Goal: Task Accomplishment & Management: Manage account settings

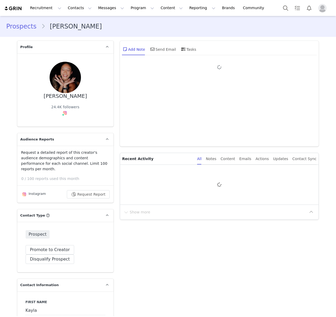
type input "+1 ([GEOGRAPHIC_DATA])"
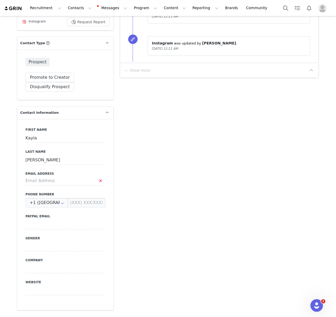
scroll to position [183, 0]
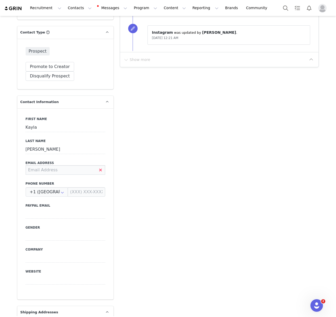
click at [55, 165] on input at bounding box center [66, 169] width 80 height 9
type input "kayylatam@gmail.com"
drag, startPoint x: 166, startPoint y: 163, endPoint x: 161, endPoint y: 166, distance: 5.0
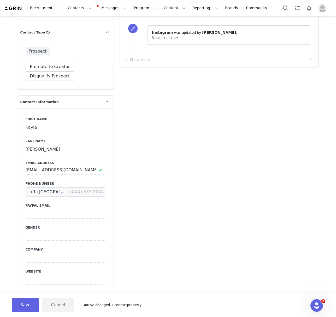
click at [22, 306] on button "Save" at bounding box center [25, 304] width 27 height 15
click at [53, 165] on input "kayylatam@gmail.com" at bounding box center [66, 169] width 80 height 9
click at [54, 165] on input "kayylatam@gmail.com" at bounding box center [66, 169] width 80 height 9
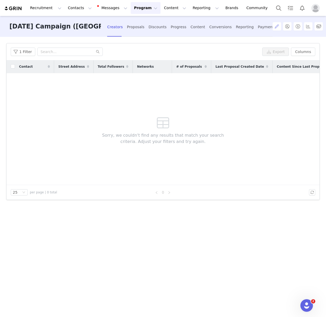
click at [272, 27] on button "button" at bounding box center [276, 26] width 8 height 8
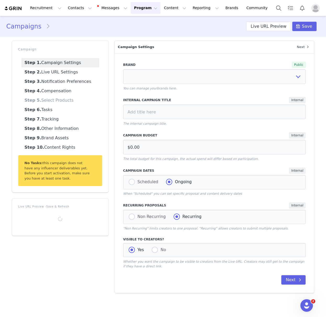
select select "53c3bcc0-a659-4026-a849-d1d372a06fab"
type input "[DATE] Campaign ([GEOGRAPHIC_DATA])"
radio input "false"
radio input "true"
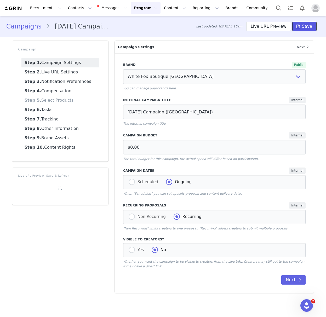
click at [309, 28] on span "Save" at bounding box center [307, 26] width 10 height 6
click at [35, 28] on link "Campaigns" at bounding box center [26, 26] width 40 height 9
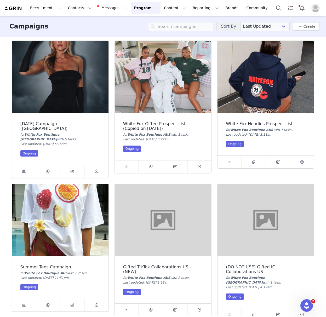
click at [84, 115] on div "Halloween Campaign (US) for White Fox Boutique USA with 5 task s . Last updated…" at bounding box center [60, 139] width 96 height 52
click at [62, 89] on img at bounding box center [60, 77] width 96 height 72
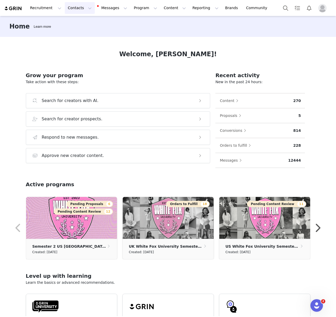
click at [79, 7] on button "Contacts Contacts" at bounding box center [80, 8] width 30 height 12
click at [76, 27] on link "Creators" at bounding box center [81, 23] width 41 height 10
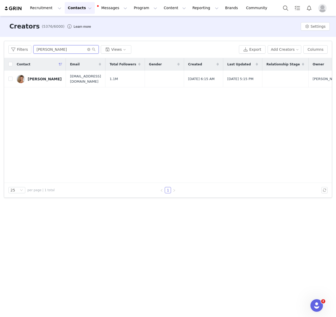
click at [62, 48] on input "Vanna Einerson" at bounding box center [65, 49] width 65 height 8
paste input "Madison Creed"
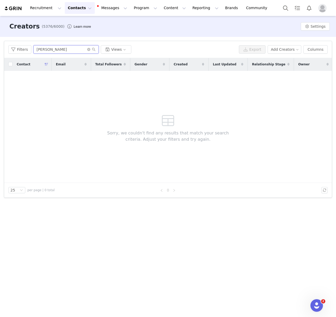
type input "Madison Creed"
click at [74, 13] on button "Contacts Contacts" at bounding box center [80, 8] width 30 height 12
click at [74, 32] on p "Prospects" at bounding box center [74, 32] width 18 height 5
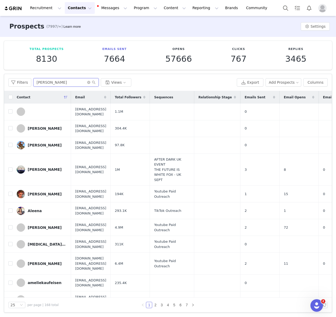
click at [50, 83] on input "ines" at bounding box center [65, 82] width 65 height 8
paste input "Madison Creed"
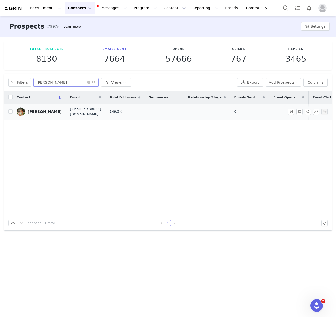
type input "Madison Creed"
click at [31, 111] on div "Madison Creed" at bounding box center [45, 111] width 34 height 4
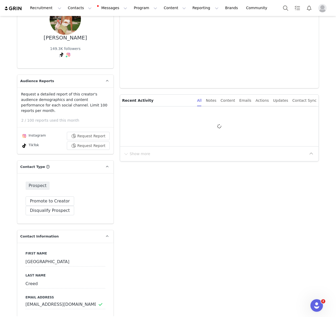
type input "+1 ([GEOGRAPHIC_DATA])"
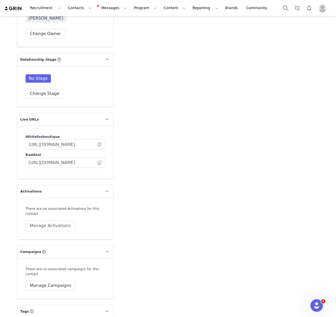
scroll to position [967, 0]
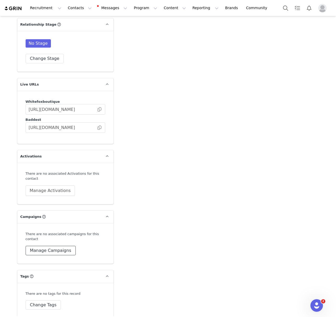
click at [49, 246] on button "Manage Campaigns" at bounding box center [51, 250] width 50 height 9
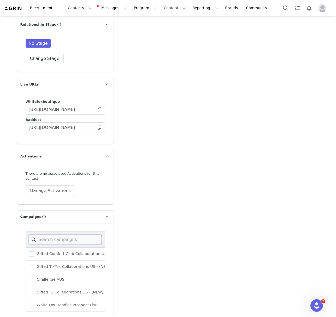
drag, startPoint x: 55, startPoint y: 233, endPoint x: 59, endPoint y: 234, distance: 4.2
click at [55, 235] on input at bounding box center [65, 239] width 73 height 9
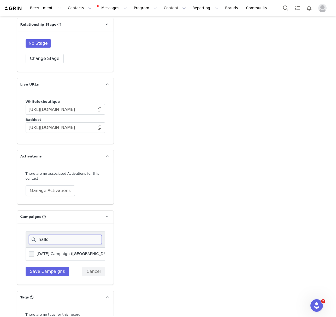
type input "hallo"
click at [34, 251] on span at bounding box center [31, 253] width 5 height 5
click at [34, 251] on input "[DATE] Campaign ([GEOGRAPHIC_DATA])" at bounding box center [34, 251] width 0 height 0
drag, startPoint x: 46, startPoint y: 267, endPoint x: 82, endPoint y: 241, distance: 44.9
click at [45, 267] on button "Save Campaigns" at bounding box center [48, 270] width 44 height 9
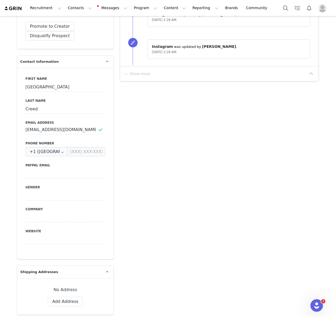
scroll to position [0, 0]
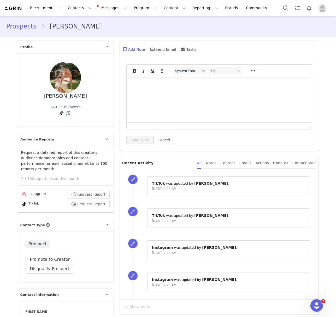
click at [21, 26] on link "Prospects" at bounding box center [23, 26] width 35 height 9
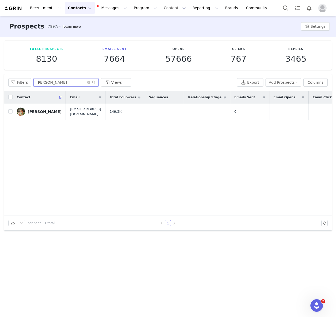
click at [50, 81] on input "[PERSON_NAME]" at bounding box center [65, 82] width 65 height 8
paste input "Blythe"
type input "Blythe"
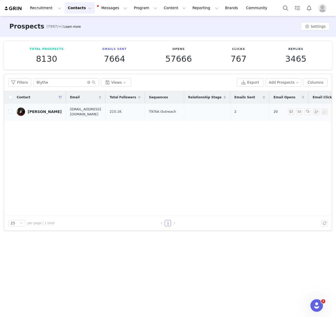
click at [43, 111] on div "[PERSON_NAME]" at bounding box center [45, 111] width 34 height 4
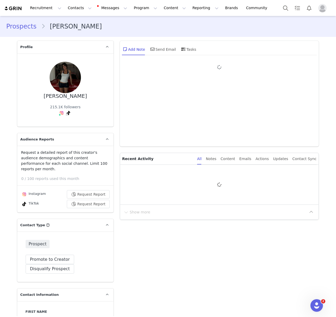
type input "+1 (United States)"
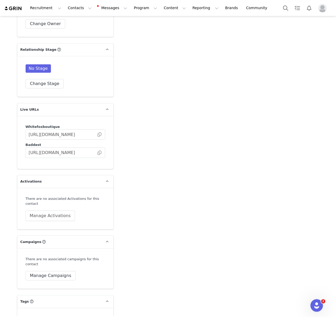
scroll to position [967, 0]
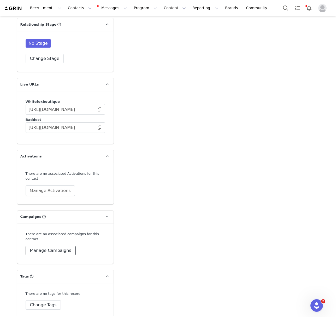
click at [47, 246] on button "Manage Campaigns" at bounding box center [51, 250] width 50 height 9
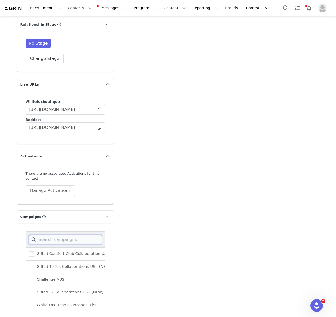
click at [50, 235] on input at bounding box center [65, 239] width 73 height 9
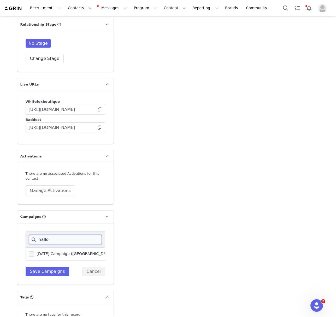
type input "hallo"
drag, startPoint x: 31, startPoint y: 247, endPoint x: 36, endPoint y: 262, distance: 16.4
click at [31, 251] on span at bounding box center [31, 253] width 5 height 5
click at [34, 251] on input "[DATE] Campaign ([GEOGRAPHIC_DATA])" at bounding box center [34, 251] width 0 height 0
click at [36, 266] on button "Save Campaigns" at bounding box center [48, 270] width 44 height 9
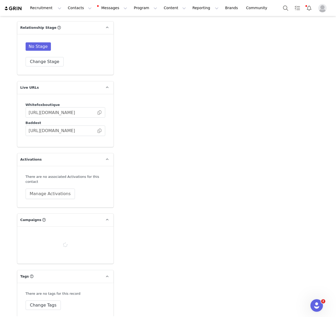
scroll to position [964, 0]
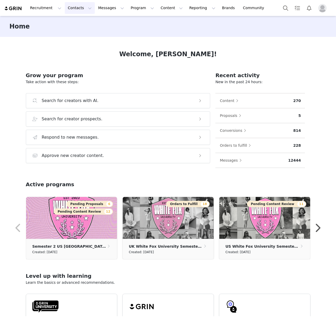
click at [68, 5] on button "Contacts Contacts" at bounding box center [80, 8] width 30 height 12
click at [77, 33] on p "Prospects" at bounding box center [74, 32] width 18 height 5
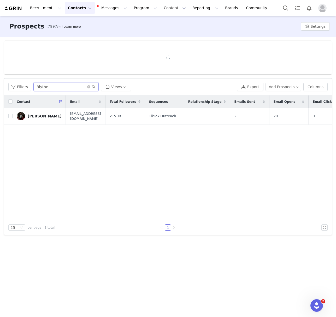
click at [52, 84] on input "Blythe" at bounding box center [65, 87] width 65 height 8
paste input "Gabi Bailey"
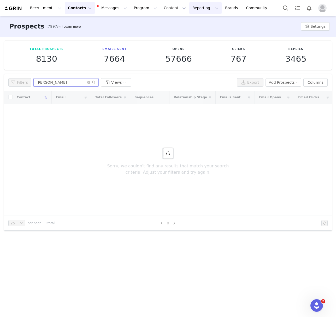
type input "Gabi Bailey"
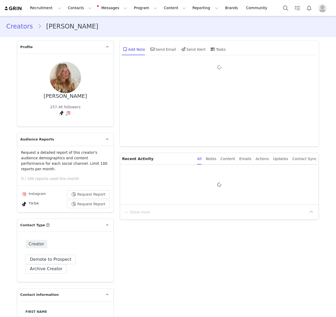
type input "+1 ([GEOGRAPHIC_DATA])"
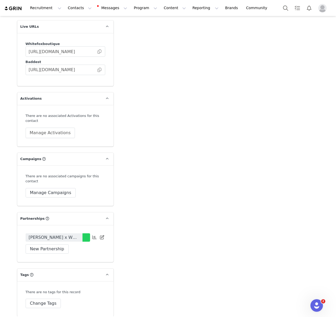
scroll to position [1033, 0]
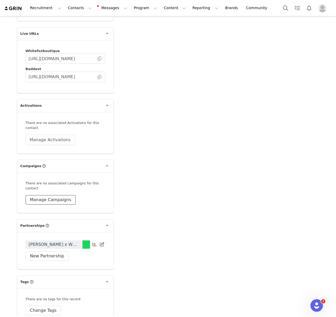
click at [53, 201] on button "Manage Campaigns" at bounding box center [51, 199] width 50 height 9
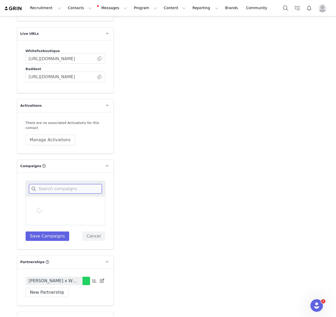
click at [60, 192] on input at bounding box center [65, 188] width 73 height 9
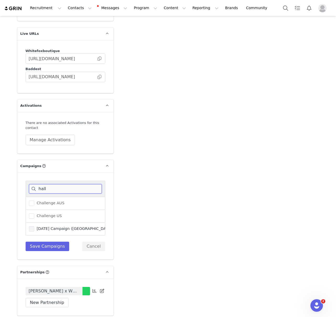
type input "hall"
drag, startPoint x: 60, startPoint y: 231, endPoint x: 56, endPoint y: 235, distance: 4.6
click at [60, 231] on label "[DATE] Campaign ([GEOGRAPHIC_DATA])" at bounding box center [71, 228] width 84 height 6
click at [34, 226] on input "[DATE] Campaign ([GEOGRAPHIC_DATA])" at bounding box center [34, 226] width 0 height 0
click at [49, 245] on button "Save Campaigns" at bounding box center [48, 245] width 44 height 9
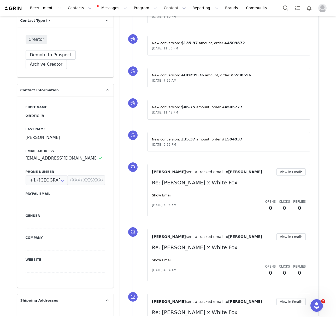
scroll to position [30, 0]
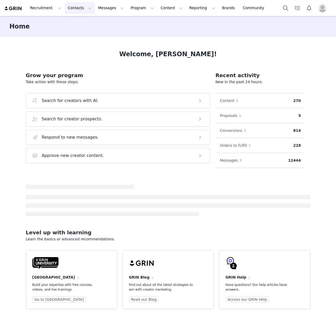
click at [71, 10] on button "Contacts Contacts" at bounding box center [80, 8] width 30 height 12
click at [78, 25] on p "Creators" at bounding box center [73, 22] width 16 height 5
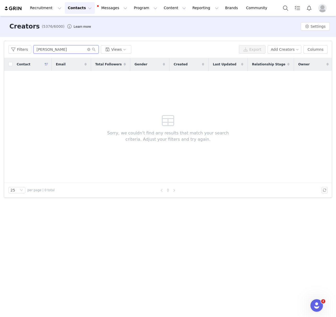
click at [56, 47] on input "[PERSON_NAME]" at bounding box center [65, 49] width 65 height 8
paste input "[PERSON_NAME]"
click at [56, 49] on input "[PERSON_NAME]" at bounding box center [65, 49] width 65 height 8
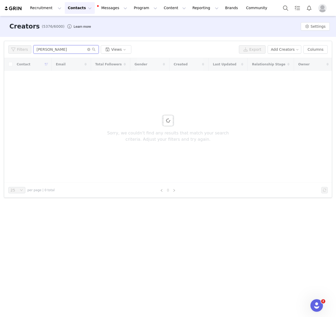
click at [56, 49] on input "[PERSON_NAME]" at bounding box center [65, 49] width 65 height 8
click at [56, 48] on input "[PERSON_NAME]" at bounding box center [65, 49] width 65 height 8
paste input "text"
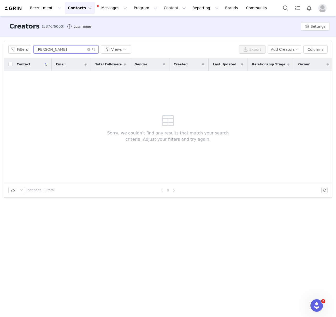
drag, startPoint x: 40, startPoint y: 50, endPoint x: 67, endPoint y: 71, distance: 34.1
click at [40, 50] on input "[PERSON_NAME]" at bounding box center [65, 49] width 65 height 8
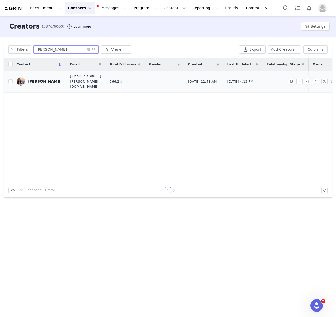
type input "[PERSON_NAME]"
click at [42, 79] on div "Isabela Bailey" at bounding box center [45, 81] width 34 height 4
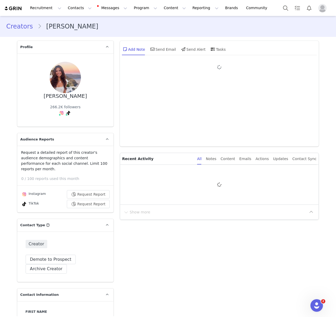
type input "+1 ([GEOGRAPHIC_DATA])"
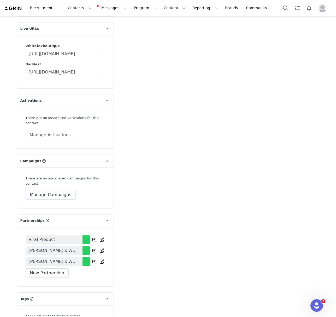
scroll to position [1070, 0]
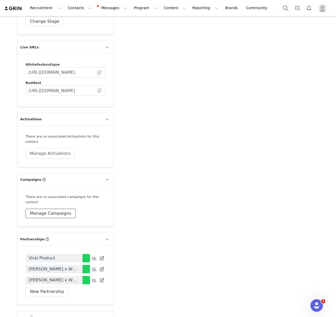
click at [64, 208] on button "Manage Campaigns" at bounding box center [51, 212] width 50 height 9
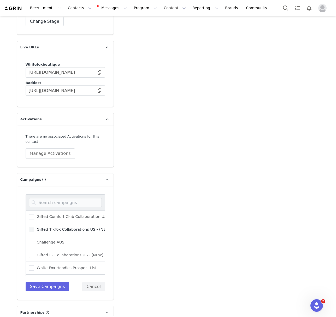
scroll to position [191, 0]
click at [55, 253] on span "[DATE] Campaign ([GEOGRAPHIC_DATA])" at bounding box center [73, 255] width 79 height 5
click at [34, 253] on input "[DATE] Campaign ([GEOGRAPHIC_DATA])" at bounding box center [34, 253] width 0 height 0
click at [51, 282] on button "Save Campaigns" at bounding box center [48, 286] width 44 height 9
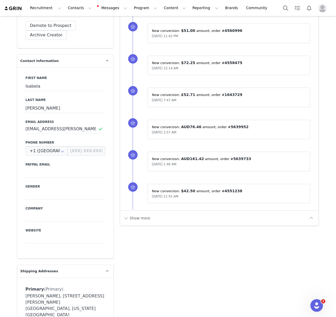
scroll to position [0, 0]
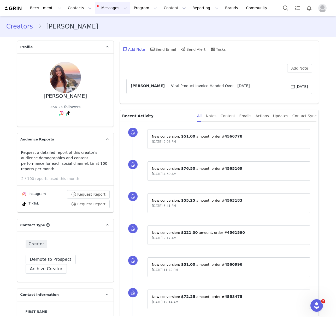
drag, startPoint x: 26, startPoint y: 23, endPoint x: 108, endPoint y: 6, distance: 83.8
click at [26, 23] on link "Creators" at bounding box center [21, 26] width 31 height 9
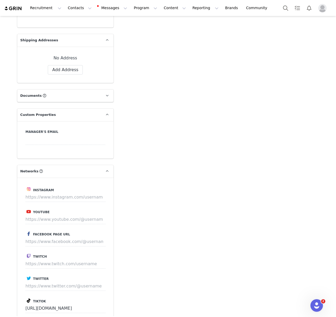
scroll to position [508, 0]
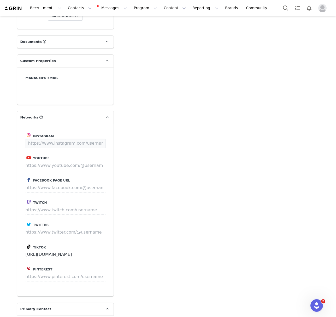
drag, startPoint x: 46, startPoint y: 139, endPoint x: 92, endPoint y: 136, distance: 45.3
click at [46, 139] on input at bounding box center [66, 142] width 80 height 9
paste input "[URL][DOMAIN_NAME]"
drag, startPoint x: 101, startPoint y: 138, endPoint x: 177, endPoint y: 151, distance: 76.4
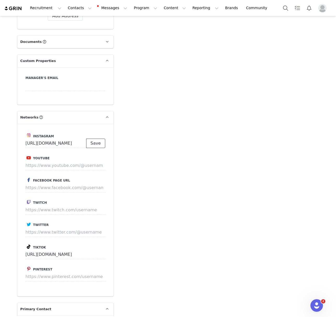
click at [102, 138] on button "Save" at bounding box center [95, 142] width 19 height 9
click at [94, 138] on button "Save" at bounding box center [95, 142] width 19 height 9
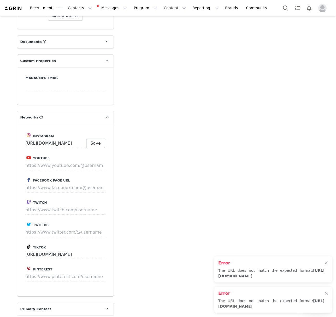
click at [97, 138] on button "Save" at bounding box center [95, 142] width 19 height 9
click at [77, 138] on input "[URL][DOMAIN_NAME]" at bounding box center [56, 142] width 61 height 9
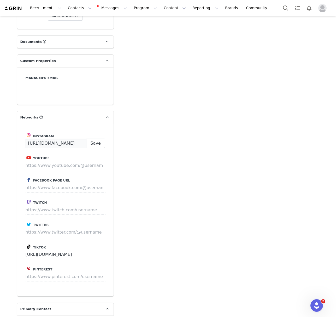
drag, startPoint x: 62, startPoint y: 138, endPoint x: 91, endPoint y: 138, distance: 29.5
click at [91, 138] on div "[URL][DOMAIN_NAME] Save" at bounding box center [66, 142] width 80 height 9
type input "[URL][DOMAIN_NAME]"
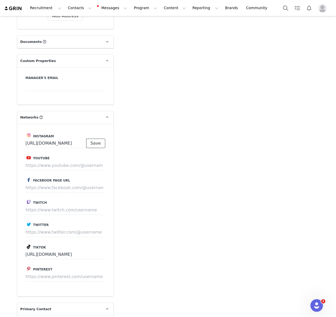
click at [94, 139] on button "Save" at bounding box center [95, 142] width 19 height 9
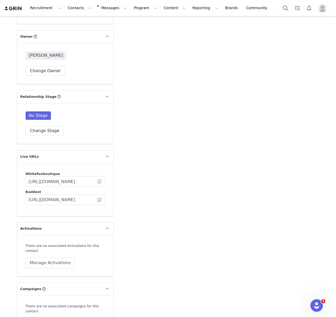
scroll to position [957, 0]
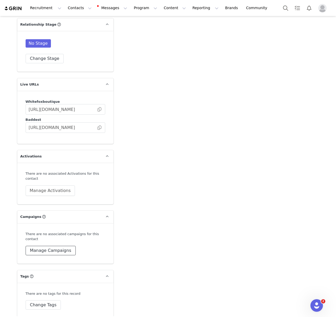
click at [60, 246] on button "Manage Campaigns" at bounding box center [51, 250] width 50 height 9
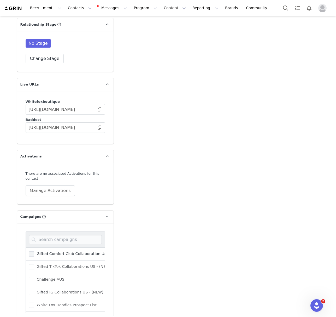
scroll to position [191, 0]
click at [59, 290] on span "[DATE] Campaign ([GEOGRAPHIC_DATA])" at bounding box center [73, 292] width 79 height 5
click at [34, 290] on input "[DATE] Campaign ([GEOGRAPHIC_DATA])" at bounding box center [34, 290] width 0 height 0
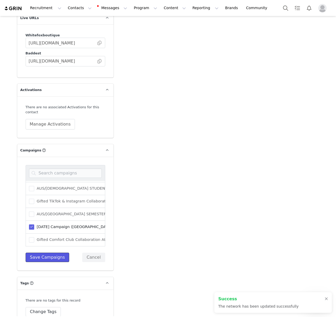
click at [50, 252] on button "Save Campaigns" at bounding box center [48, 256] width 44 height 9
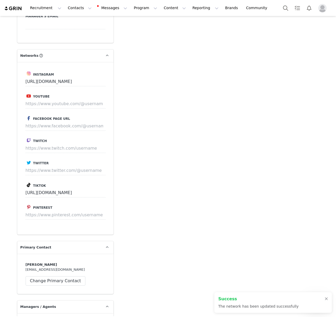
scroll to position [0, 0]
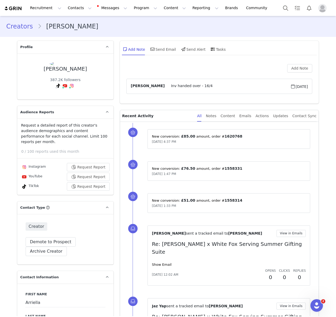
type input "+1 ([GEOGRAPHIC_DATA])"
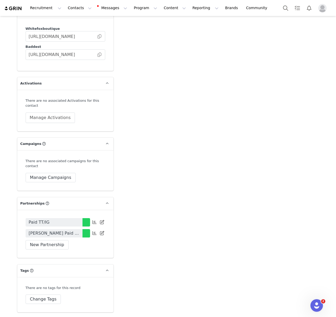
scroll to position [1046, 0]
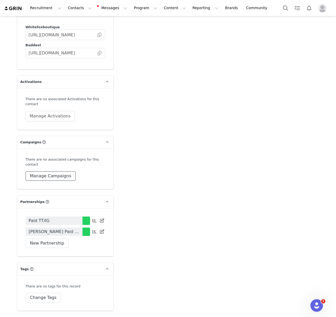
click at [50, 171] on button "Manage Campaigns" at bounding box center [51, 175] width 50 height 9
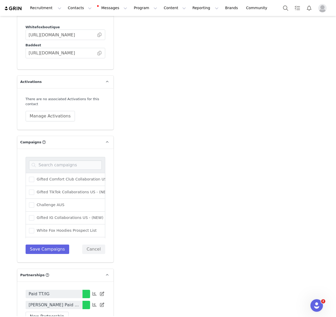
scroll to position [191, 0]
click at [56, 216] on span "[DATE] Campaign ([GEOGRAPHIC_DATA])" at bounding box center [73, 218] width 79 height 5
click at [34, 216] on input "[DATE] Campaign ([GEOGRAPHIC_DATA])" at bounding box center [34, 216] width 0 height 0
click at [48, 245] on button "Save Campaigns" at bounding box center [48, 248] width 44 height 9
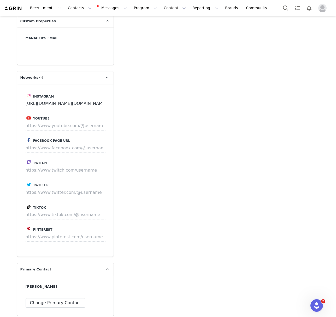
scroll to position [552, 0]
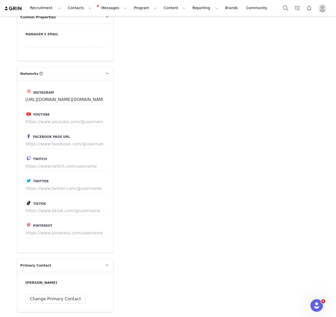
drag, startPoint x: 55, startPoint y: 196, endPoint x: 51, endPoint y: 199, distance: 4.7
click at [54, 200] on label "Tiktok" at bounding box center [66, 203] width 80 height 6
drag, startPoint x: 55, startPoint y: 200, endPoint x: 68, endPoint y: 203, distance: 13.9
click at [55, 206] on input at bounding box center [66, 210] width 80 height 9
paste input "https://www.tiktok.com/@icedchaitealatte101?lang=en"
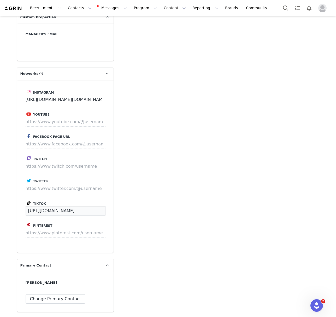
scroll to position [0, 45]
click at [96, 206] on button "Save" at bounding box center [95, 210] width 19 height 9
type input "https://www.tiktok.com/@icedchaitealatte101"
click at [100, 206] on button "Save" at bounding box center [95, 210] width 19 height 9
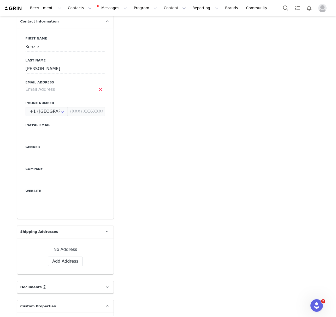
scroll to position [257, 0]
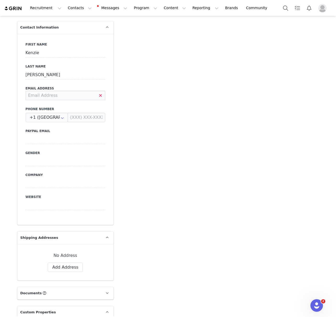
click at [40, 91] on input at bounding box center [66, 95] width 80 height 9
paste input "kenzieguinn@icloud.com"
type input "kenzieguinn@icloud.com"
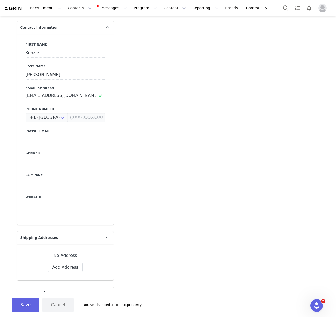
drag, startPoint x: 152, startPoint y: 143, endPoint x: 125, endPoint y: 230, distance: 91.1
click at [21, 303] on button "Save" at bounding box center [25, 304] width 27 height 15
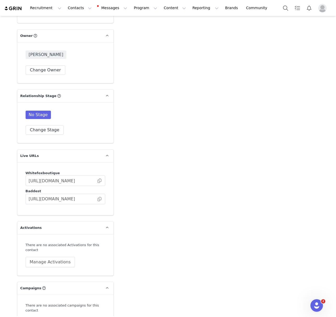
scroll to position [967, 0]
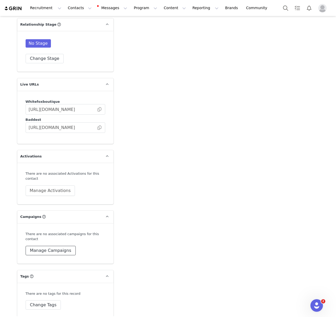
click at [49, 246] on button "Manage Campaigns" at bounding box center [51, 250] width 50 height 9
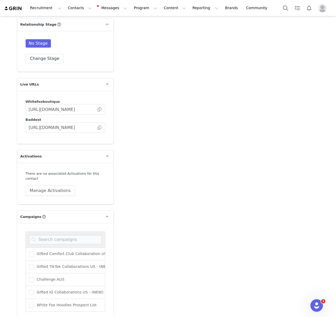
scroll to position [191, 0]
click at [57, 290] on span "[DATE] Campaign ([GEOGRAPHIC_DATA])" at bounding box center [73, 292] width 79 height 5
click at [34, 290] on input "[DATE] Campaign ([GEOGRAPHIC_DATA])" at bounding box center [34, 290] width 0 height 0
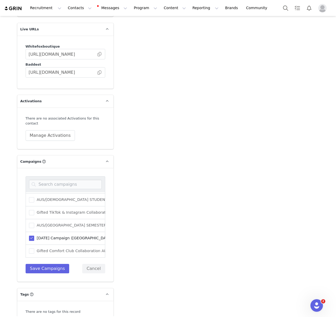
scroll to position [1028, 0]
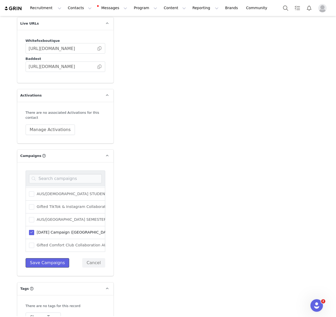
click at [47, 258] on button "Save Campaigns" at bounding box center [48, 262] width 44 height 9
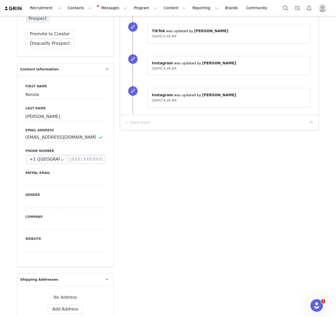
scroll to position [0, 0]
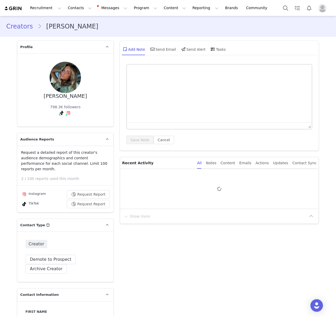
type input "+1 ([GEOGRAPHIC_DATA])"
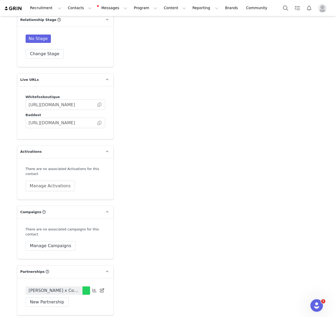
scroll to position [988, 0]
click at [56, 246] on button "Manage Campaigns" at bounding box center [51, 245] width 50 height 9
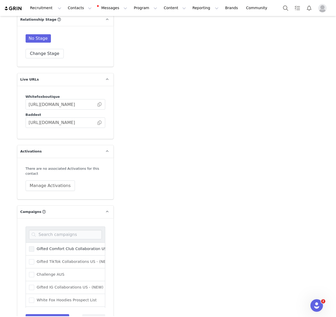
scroll to position [191, 0]
click at [55, 287] on span "[DATE] Campaign ([GEOGRAPHIC_DATA])" at bounding box center [73, 288] width 79 height 5
click at [34, 286] on input "[DATE] Campaign ([GEOGRAPHIC_DATA])" at bounding box center [34, 286] width 0 height 0
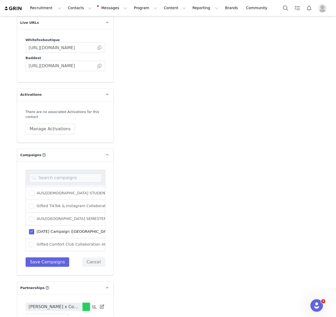
scroll to position [1049, 0]
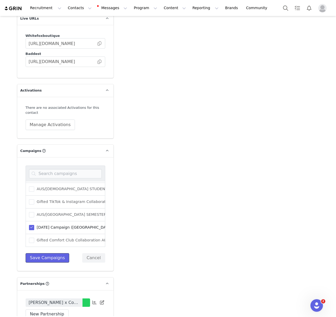
click at [26, 256] on button "Save Campaigns" at bounding box center [48, 257] width 44 height 9
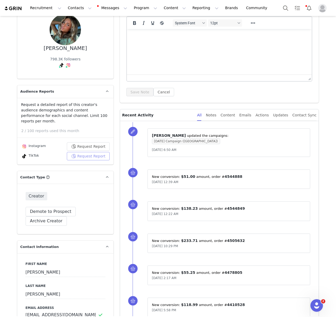
scroll to position [0, 0]
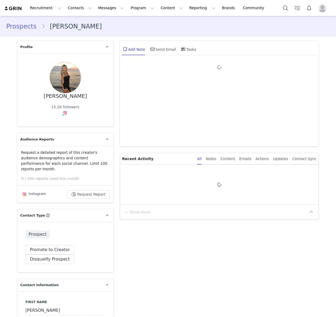
type input "+1 ([GEOGRAPHIC_DATA])"
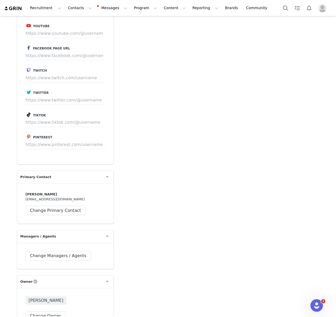
scroll to position [647, 0]
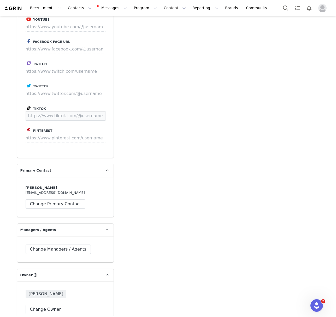
drag, startPoint x: 57, startPoint y: 110, endPoint x: 89, endPoint y: 111, distance: 31.9
click at [57, 111] on input at bounding box center [66, 115] width 80 height 9
paste input "[URL][DOMAIN_NAME]"
click at [91, 111] on button "Save" at bounding box center [95, 115] width 19 height 9
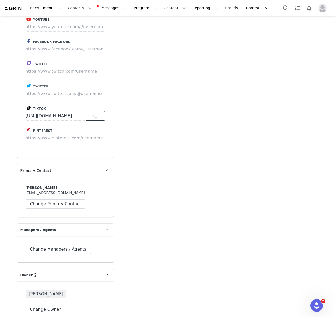
scroll to position [0, 0]
type input "[URL][DOMAIN_NAME]"
click at [90, 111] on button "Save" at bounding box center [95, 115] width 19 height 9
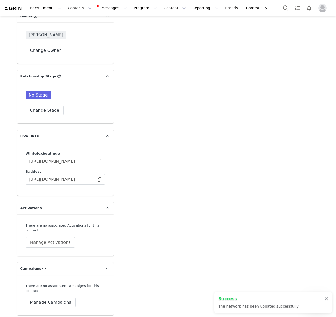
scroll to position [967, 0]
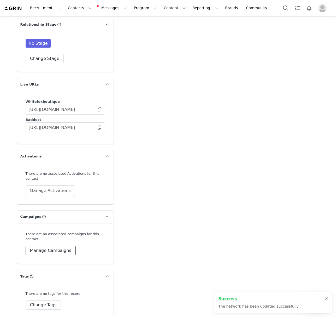
click at [51, 248] on button "Manage Campaigns" at bounding box center [51, 250] width 50 height 9
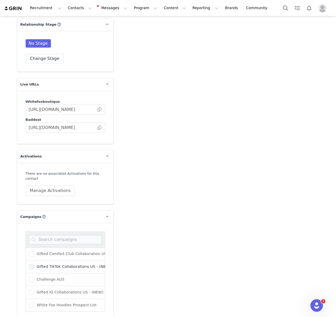
scroll to position [191, 0]
click at [56, 290] on span "[DATE] Campaign ([GEOGRAPHIC_DATA])" at bounding box center [73, 292] width 79 height 5
click at [34, 290] on input "[DATE] Campaign ([GEOGRAPHIC_DATA])" at bounding box center [34, 290] width 0 height 0
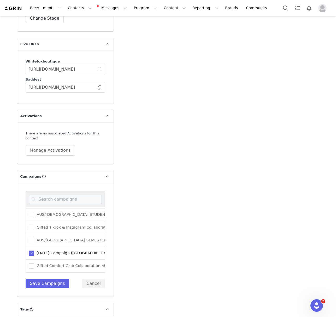
scroll to position [1012, 0]
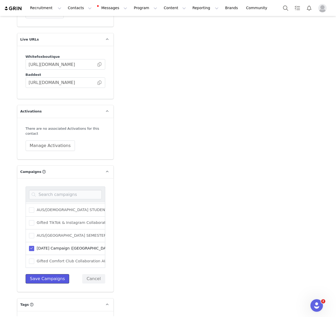
click at [52, 274] on button "Save Campaigns" at bounding box center [48, 278] width 44 height 9
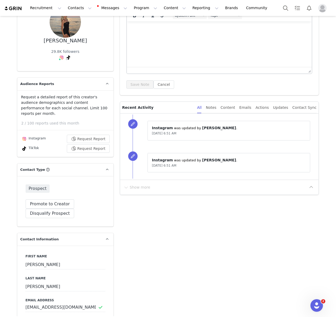
scroll to position [0, 0]
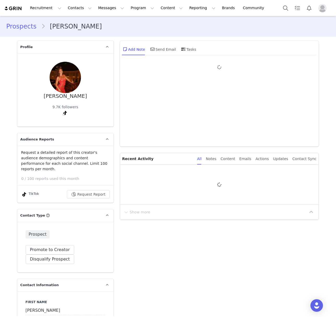
type input "+1 ([GEOGRAPHIC_DATA])"
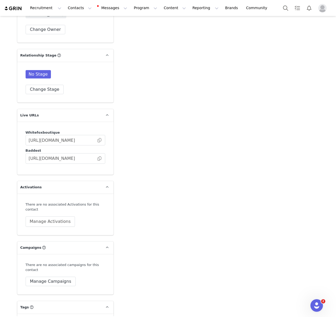
scroll to position [957, 0]
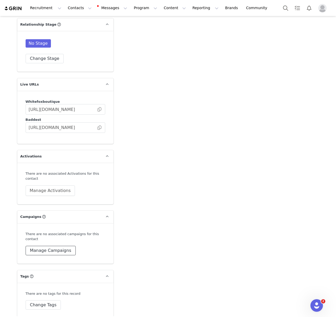
click at [49, 246] on button "Manage Campaigns" at bounding box center [51, 250] width 50 height 9
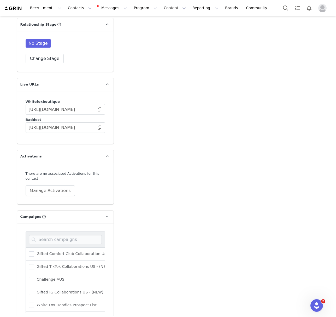
scroll to position [191, 0]
click at [54, 290] on span "[DATE] Campaign ([GEOGRAPHIC_DATA])" at bounding box center [73, 292] width 79 height 5
click at [34, 290] on input "[DATE] Campaign ([GEOGRAPHIC_DATA])" at bounding box center [34, 290] width 0 height 0
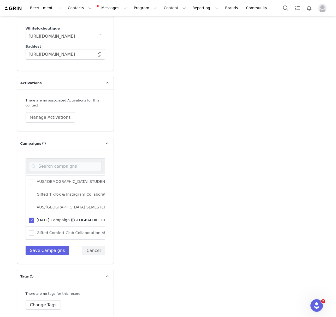
drag, startPoint x: 30, startPoint y: 246, endPoint x: 104, endPoint y: 223, distance: 77.8
click at [30, 246] on button "Save Campaigns" at bounding box center [48, 250] width 44 height 9
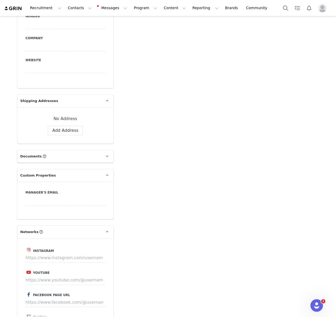
scroll to position [0, 0]
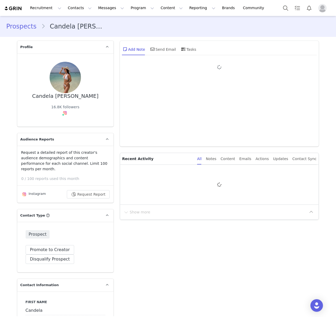
type input "+1 ([GEOGRAPHIC_DATA])"
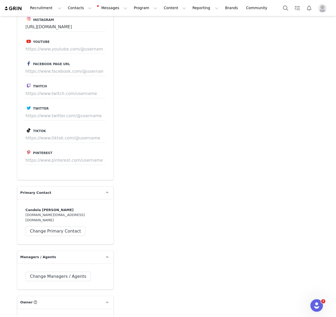
scroll to position [618, 0]
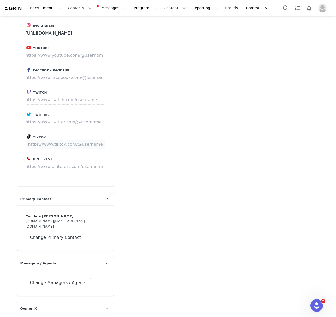
click at [53, 139] on input at bounding box center [66, 143] width 80 height 9
paste input "[URL][DOMAIN_NAME]"
click at [90, 139] on button "Save" at bounding box center [95, 143] width 19 height 9
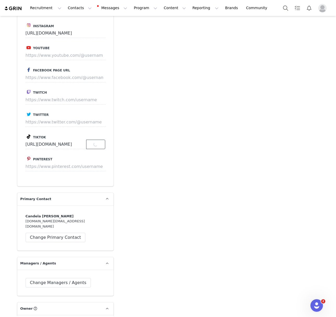
type input "https://www.tiktok.com/@candelacimino"
click at [95, 133] on label "Tiktok" at bounding box center [66, 136] width 80 height 6
click at [99, 140] on button "Save" at bounding box center [95, 143] width 19 height 9
drag, startPoint x: 326, startPoint y: 293, endPoint x: 233, endPoint y: 283, distance: 93.3
click at [326, 293] on div at bounding box center [326, 293] width 3 height 4
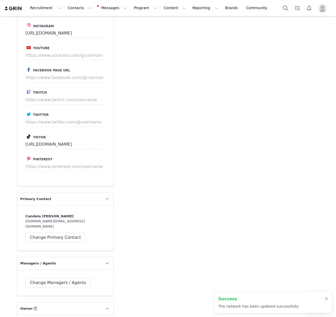
scroll to position [967, 0]
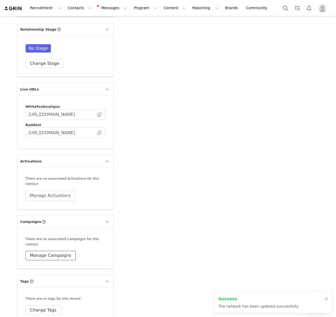
click at [57, 251] on button "Manage Campaigns" at bounding box center [51, 255] width 50 height 9
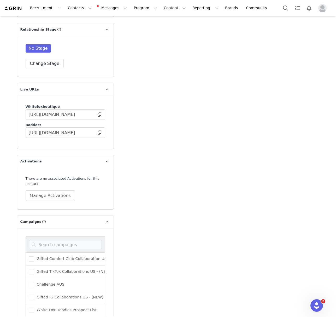
scroll to position [191, 0]
drag, startPoint x: 51, startPoint y: 286, endPoint x: 68, endPoint y: 300, distance: 21.9
click at [51, 295] on span "[DATE] Campaign ([GEOGRAPHIC_DATA])" at bounding box center [73, 297] width 79 height 5
click at [34, 295] on input "[DATE] Campaign ([GEOGRAPHIC_DATA])" at bounding box center [34, 295] width 0 height 0
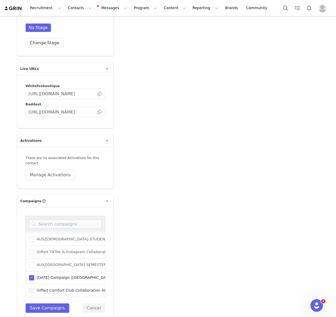
scroll to position [992, 0]
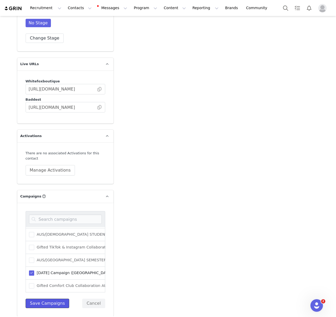
drag, startPoint x: 45, startPoint y: 293, endPoint x: 66, endPoint y: 288, distance: 21.2
click at [45, 298] on button "Save Campaigns" at bounding box center [48, 302] width 44 height 9
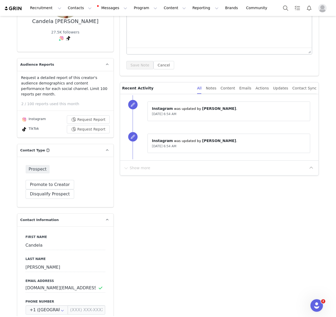
scroll to position [0, 0]
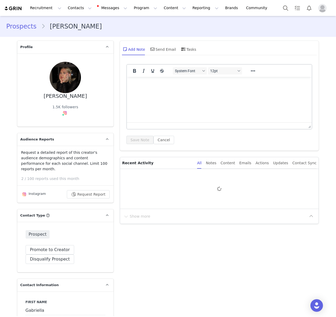
type input "+1 ([GEOGRAPHIC_DATA])"
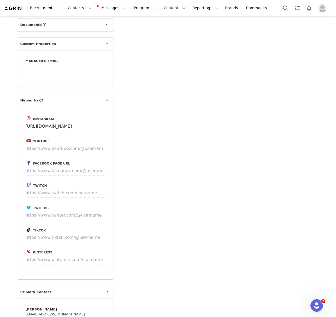
scroll to position [531, 0]
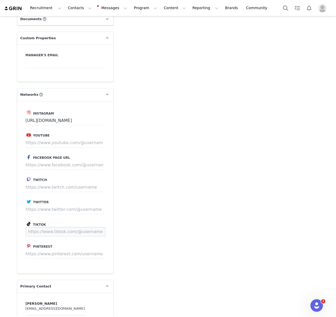
click at [56, 227] on input at bounding box center [66, 231] width 80 height 9
paste input "https://www.tiktok.com/@gabriellariewaldd?lang=en"
click at [99, 227] on button "Save" at bounding box center [95, 231] width 19 height 9
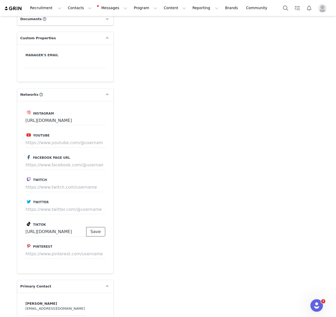
type input "https://www.tiktok.com/@gabriellariewaldd"
click at [91, 227] on button "Save" at bounding box center [95, 231] width 19 height 9
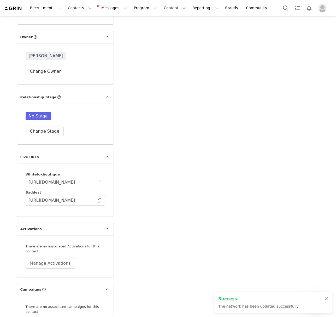
scroll to position [967, 0]
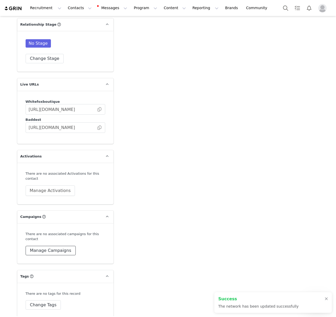
click at [61, 246] on button "Manage Campaigns" at bounding box center [51, 250] width 50 height 9
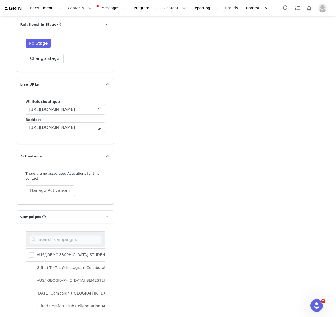
scroll to position [1040, 0]
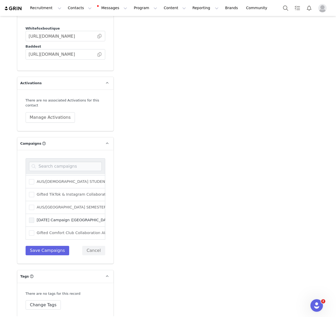
click at [56, 217] on span "[DATE] Campaign ([GEOGRAPHIC_DATA])" at bounding box center [73, 219] width 79 height 5
click at [34, 217] on input "[DATE] Campaign ([GEOGRAPHIC_DATA])" at bounding box center [34, 217] width 0 height 0
click at [46, 246] on button "Save Campaigns" at bounding box center [48, 250] width 44 height 9
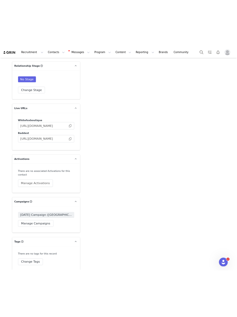
scroll to position [964, 0]
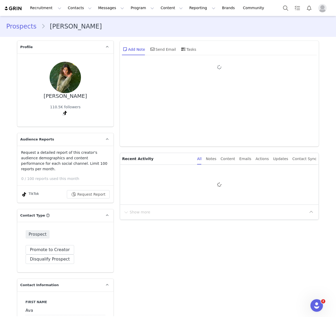
type input "+1 ([GEOGRAPHIC_DATA])"
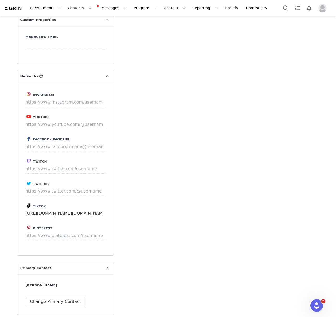
scroll to position [553, 0]
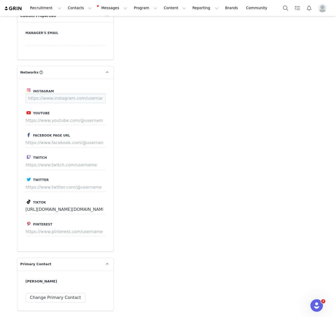
click at [45, 94] on input at bounding box center [66, 98] width 80 height 9
paste input "[URL][DOMAIN_NAME]"
type input "[URL][DOMAIN_NAME]"
click at [98, 94] on button "Save" at bounding box center [95, 98] width 19 height 9
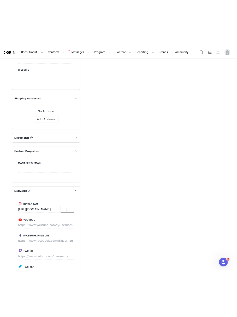
scroll to position [420, 0]
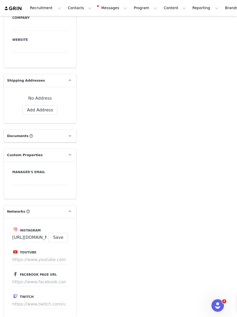
click at [31, 176] on div at bounding box center [40, 180] width 56 height 9
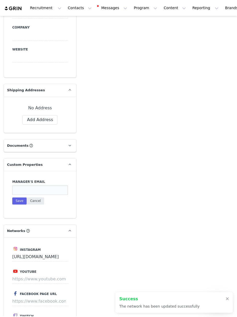
scroll to position [429, 0]
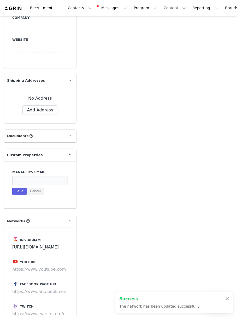
click at [28, 176] on input at bounding box center [40, 180] width 56 height 9
paste input "[PERSON_NAME][EMAIL_ADDRESS][DOMAIN_NAME]"
type input "[PERSON_NAME][EMAIL_ADDRESS][DOMAIN_NAME]"
drag, startPoint x: 18, startPoint y: 186, endPoint x: 45, endPoint y: 187, distance: 26.7
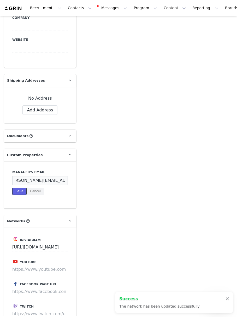
click at [18, 188] on button "Save" at bounding box center [19, 191] width 14 height 7
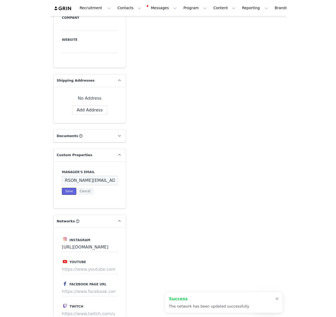
scroll to position [0, 0]
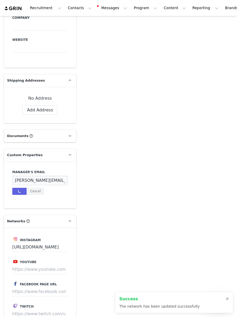
click at [150, 196] on div "Add Note Send Email Tasks System Font 12pt To open the popup, press Shift+Enter…" at bounding box center [157, 245] width 157 height 1275
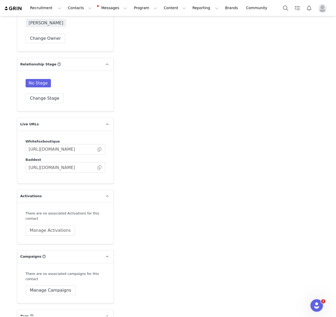
scroll to position [967, 0]
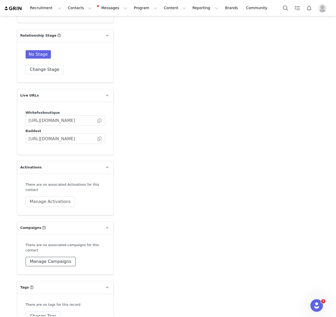
click at [55, 257] on button "Manage Campaigns" at bounding box center [51, 261] width 50 height 9
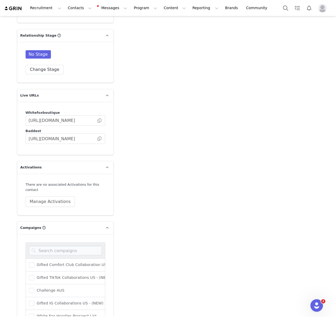
scroll to position [191, 0]
click at [56, 301] on span "[DATE] Campaign ([GEOGRAPHIC_DATA])" at bounding box center [73, 303] width 79 height 5
click at [34, 301] on input "[DATE] Campaign ([GEOGRAPHIC_DATA])" at bounding box center [34, 301] width 0 height 0
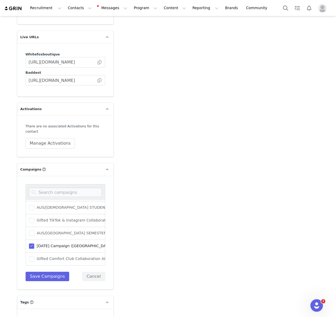
scroll to position [1028, 0]
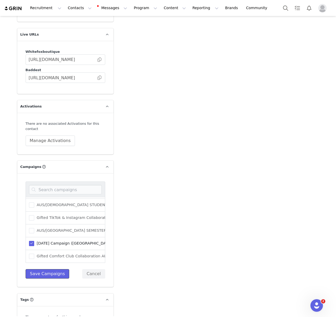
drag, startPoint x: 48, startPoint y: 260, endPoint x: 59, endPoint y: 258, distance: 11.2
click at [48, 269] on button "Save Campaigns" at bounding box center [48, 273] width 44 height 9
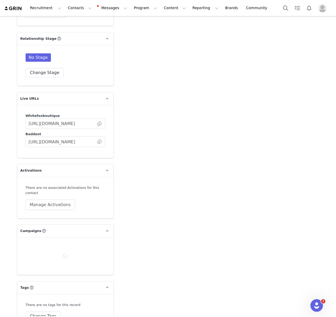
scroll to position [964, 0]
click at [39, 311] on button "Change Tags" at bounding box center [44, 315] width 36 height 9
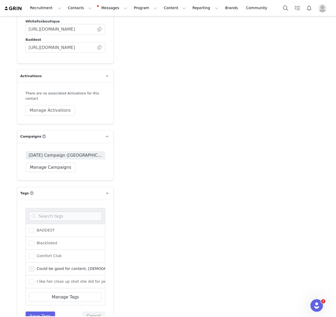
scroll to position [25, 0]
click at [98, 311] on button "Cancel" at bounding box center [93, 315] width 23 height 9
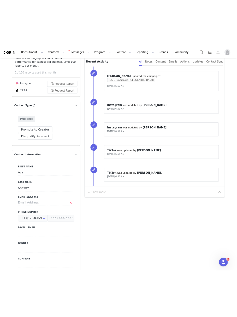
scroll to position [0, 0]
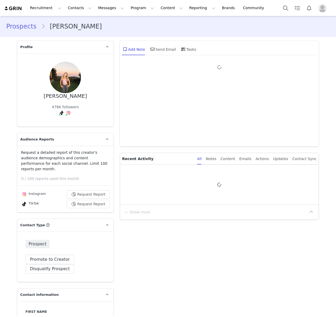
type input "+1 ([GEOGRAPHIC_DATA])"
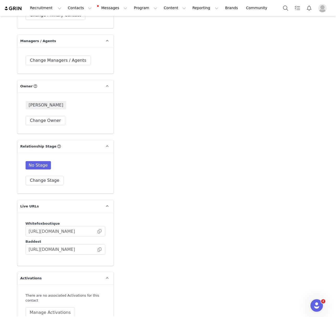
scroll to position [983, 0]
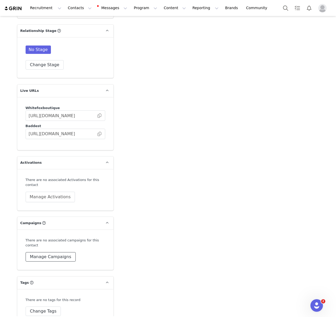
click at [62, 252] on button "Manage Campaigns" at bounding box center [51, 256] width 50 height 9
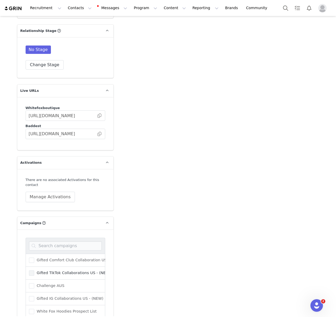
scroll to position [191, 0]
click at [61, 296] on label "[DATE] Campaign ([GEOGRAPHIC_DATA])" at bounding box center [71, 299] width 84 height 6
click at [34, 297] on input "[DATE] Campaign ([GEOGRAPHIC_DATA])" at bounding box center [34, 297] width 0 height 0
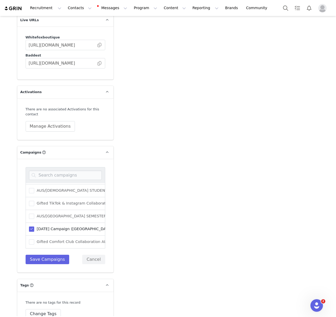
scroll to position [1056, 0]
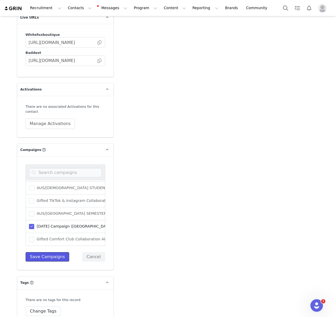
click at [43, 252] on button "Save Campaigns" at bounding box center [48, 256] width 44 height 9
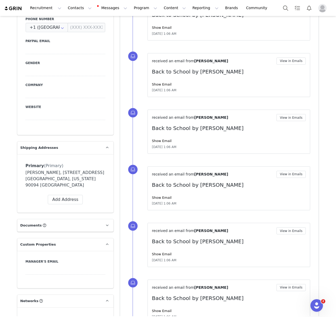
scroll to position [0, 0]
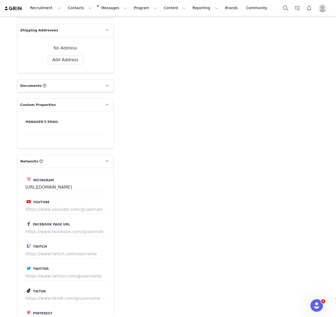
scroll to position [467, 0]
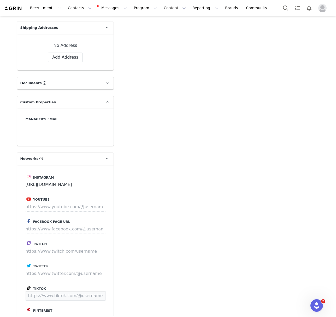
click at [56, 291] on input at bounding box center [66, 295] width 80 height 9
paste input "[URL][DOMAIN_NAME]"
click at [102, 291] on button "Save" at bounding box center [95, 295] width 19 height 9
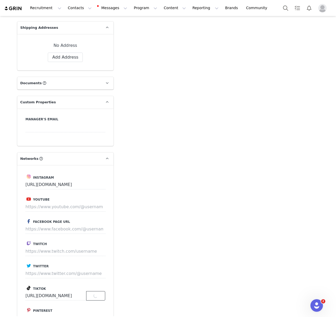
type input "[URL][DOMAIN_NAME]"
drag, startPoint x: 100, startPoint y: 288, endPoint x: 111, endPoint y: 280, distance: 13.5
click at [100, 291] on button "Save" at bounding box center [95, 295] width 19 height 9
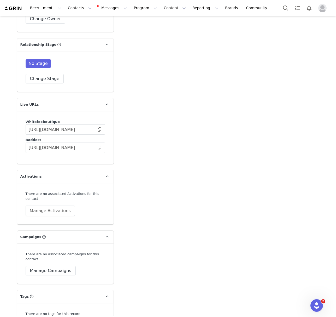
scroll to position [957, 0]
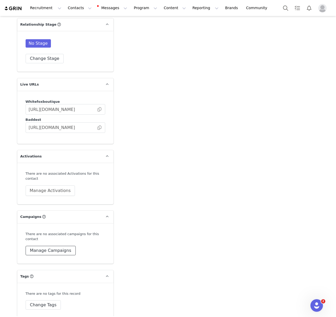
click at [51, 246] on button "Manage Campaigns" at bounding box center [51, 250] width 50 height 9
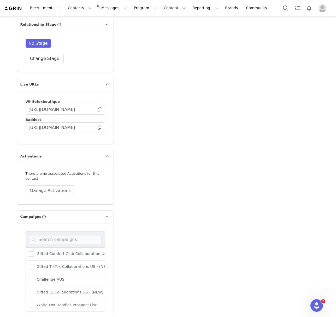
scroll to position [191, 0]
click at [53, 290] on span "[DATE] Campaign ([GEOGRAPHIC_DATA])" at bounding box center [73, 292] width 79 height 5
click at [34, 290] on input "[DATE] Campaign ([GEOGRAPHIC_DATA])" at bounding box center [34, 290] width 0 height 0
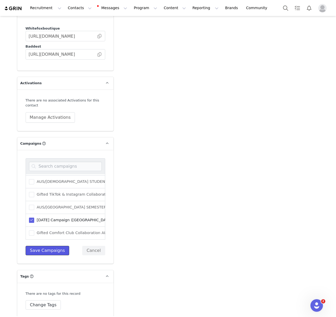
click at [53, 246] on button "Save Campaigns" at bounding box center [48, 250] width 44 height 9
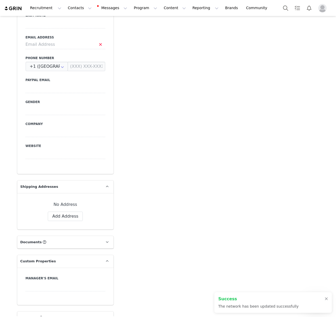
scroll to position [0, 0]
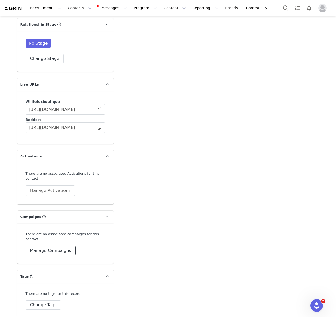
click at [53, 246] on button "Manage Campaigns" at bounding box center [51, 250] width 50 height 9
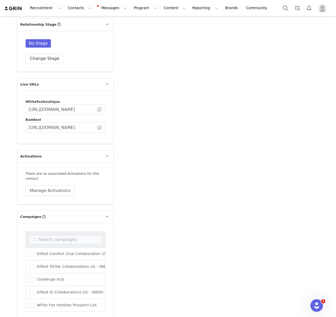
scroll to position [191, 0]
click at [58, 290] on span "[DATE] Campaign ([GEOGRAPHIC_DATA])" at bounding box center [73, 292] width 79 height 5
click at [34, 290] on input "[DATE] Campaign ([GEOGRAPHIC_DATA])" at bounding box center [34, 290] width 0 height 0
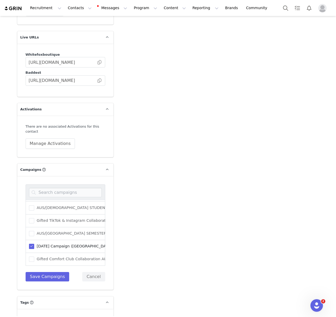
scroll to position [1011, 0]
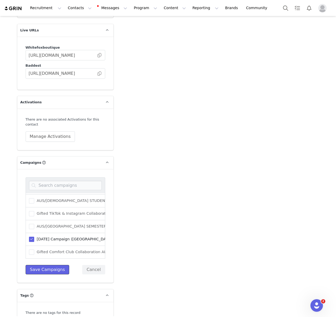
click at [47, 265] on button "Save Campaigns" at bounding box center [48, 269] width 44 height 9
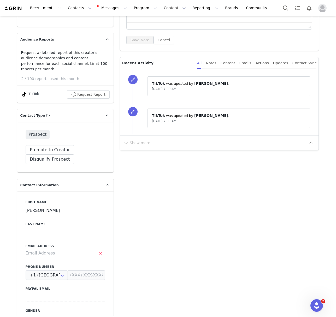
scroll to position [0, 0]
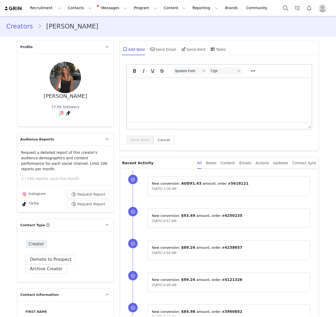
type input "+1 ([GEOGRAPHIC_DATA])"
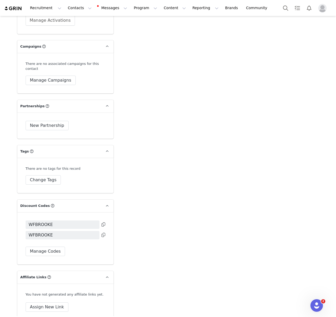
scroll to position [1099, 0]
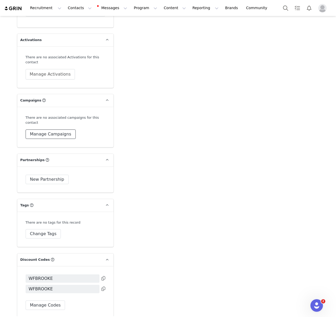
click at [57, 129] on button "Manage Campaigns" at bounding box center [51, 133] width 50 height 9
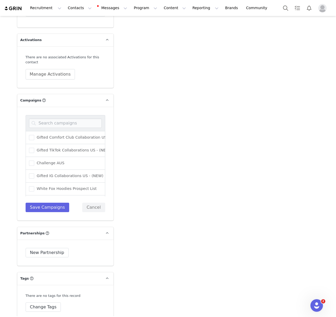
scroll to position [191, 0]
click at [56, 174] on span "[DATE] Campaign ([GEOGRAPHIC_DATA])" at bounding box center [73, 176] width 79 height 5
click at [34, 174] on input "[DATE] Campaign ([GEOGRAPHIC_DATA])" at bounding box center [34, 174] width 0 height 0
drag, startPoint x: 55, startPoint y: 200, endPoint x: 90, endPoint y: 201, distance: 34.8
click at [55, 202] on button "Save Campaigns" at bounding box center [48, 206] width 44 height 9
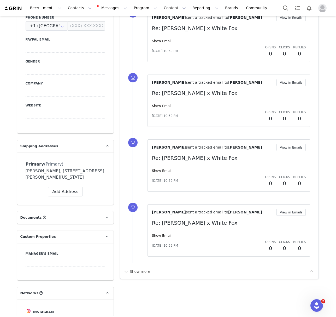
scroll to position [0, 0]
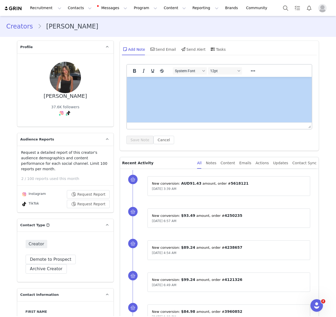
click at [269, 4] on div "Recruitment Recruitment Creator Search Curated Lists Landing Pages Web Extensio…" at bounding box center [168, 158] width 336 height 317
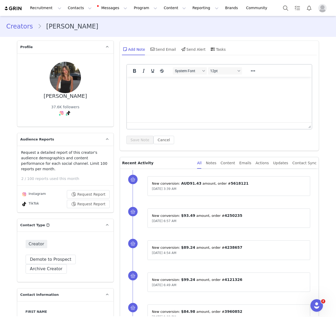
click at [270, 55] on div "Add Note Send Email Send Alert Tasks" at bounding box center [219, 49] width 195 height 13
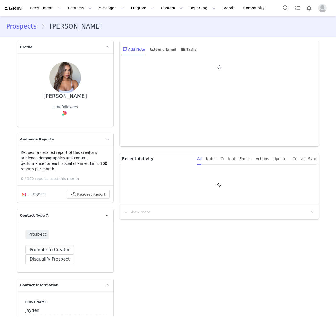
type input "+1 ([GEOGRAPHIC_DATA])"
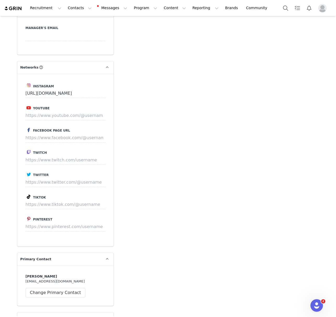
scroll to position [564, 0]
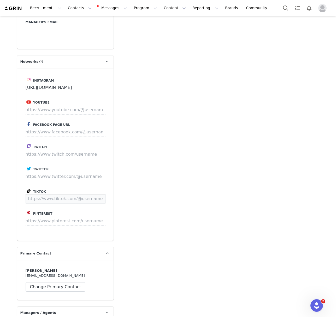
click at [60, 194] on input at bounding box center [66, 198] width 80 height 9
paste input "https://www.tiktok.com/@geminijayden?lang=en"
type input "https://www.tiktok.com/@geminijayden?lang=en"
click at [86, 194] on input at bounding box center [56, 198] width 61 height 9
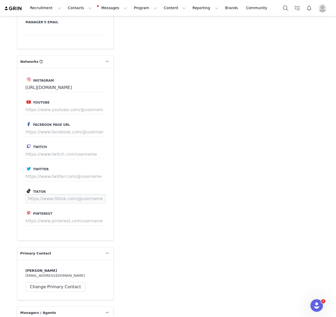
scroll to position [564, 0]
click at [89, 194] on input at bounding box center [66, 198] width 80 height 9
paste input "https://www.tiktok.com/@geminijayden?lang=en"
type input "https://www.tiktok.com/@geminijayden"
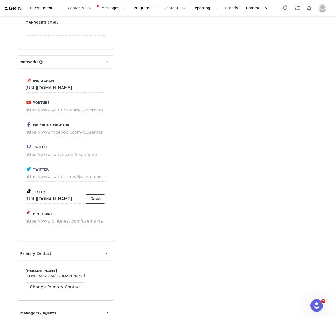
click at [98, 195] on button "Save" at bounding box center [95, 198] width 19 height 9
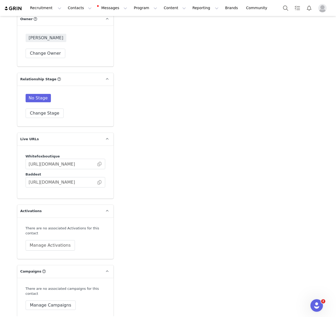
scroll to position [957, 0]
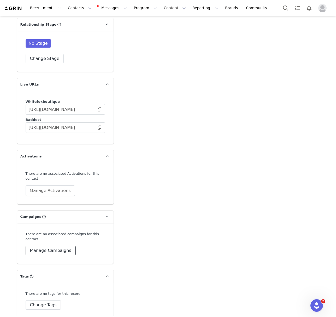
click at [55, 246] on button "Manage Campaigns" at bounding box center [51, 250] width 50 height 9
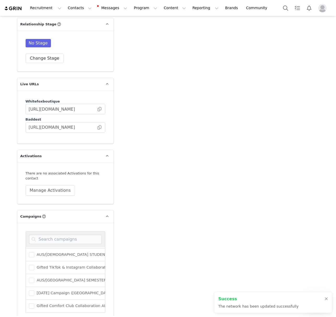
scroll to position [967, 0]
drag, startPoint x: 57, startPoint y: 288, endPoint x: 82, endPoint y: 286, distance: 25.5
click at [57, 290] on span "[DATE] Campaign ([GEOGRAPHIC_DATA])" at bounding box center [73, 292] width 79 height 5
click at [34, 290] on input "[DATE] Campaign ([GEOGRAPHIC_DATA])" at bounding box center [34, 290] width 0 height 0
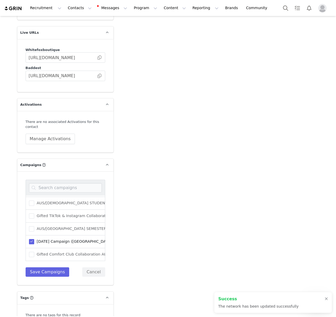
scroll to position [1025, 0]
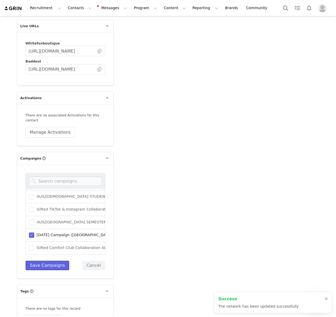
click at [53, 260] on button "Save Campaigns" at bounding box center [48, 264] width 44 height 9
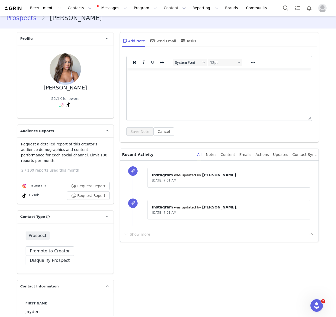
scroll to position [0, 0]
